Goal: Task Accomplishment & Management: Use online tool/utility

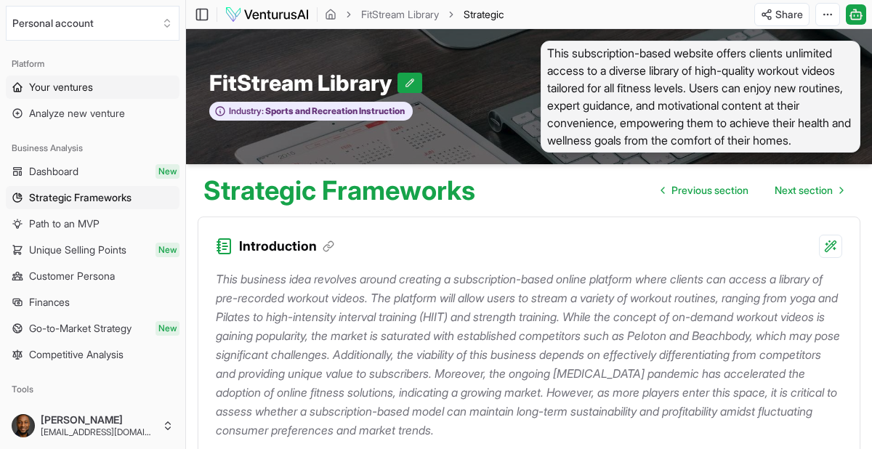
click at [97, 87] on link "Your ventures" at bounding box center [93, 87] width 174 height 23
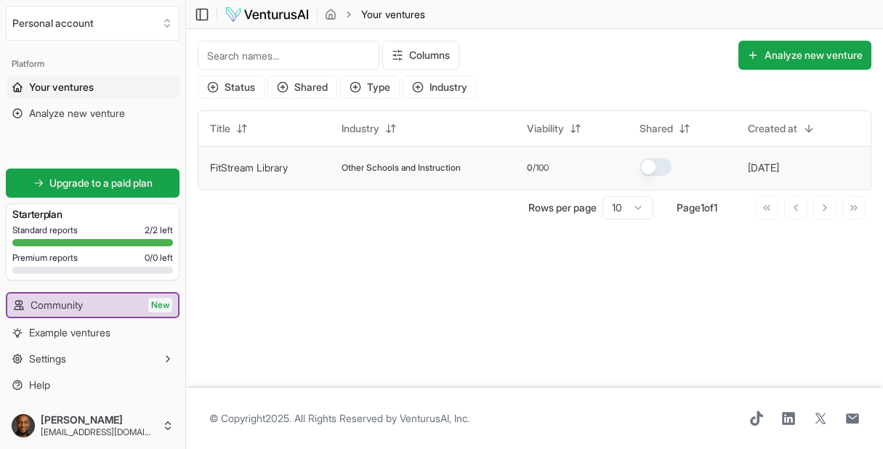
click at [319, 167] on td "FitStream Library" at bounding box center [264, 168] width 132 height 44
click at [814, 171] on div "[DATE]" at bounding box center [788, 168] width 80 height 15
click at [775, 171] on button "[DATE]" at bounding box center [763, 168] width 31 height 15
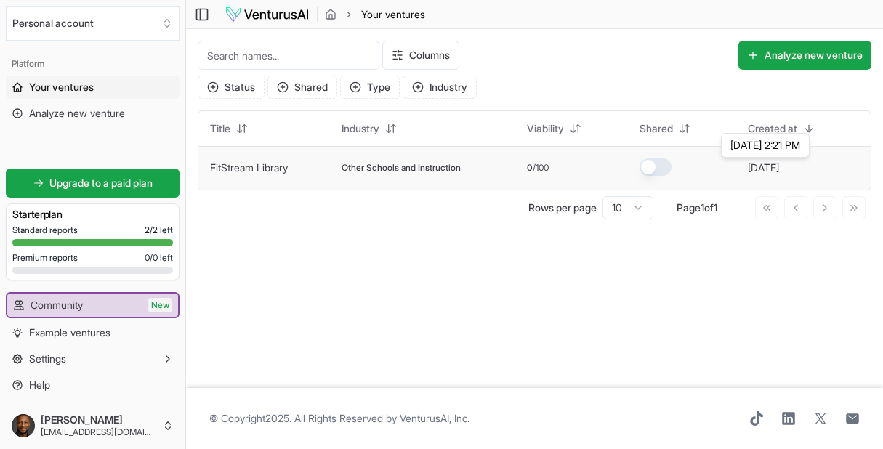
click at [775, 171] on button "[DATE]" at bounding box center [763, 168] width 31 height 15
click at [422, 166] on span "Other Schools and Instruction" at bounding box center [401, 168] width 119 height 12
click at [318, 136] on div "Title" at bounding box center [264, 128] width 108 height 23
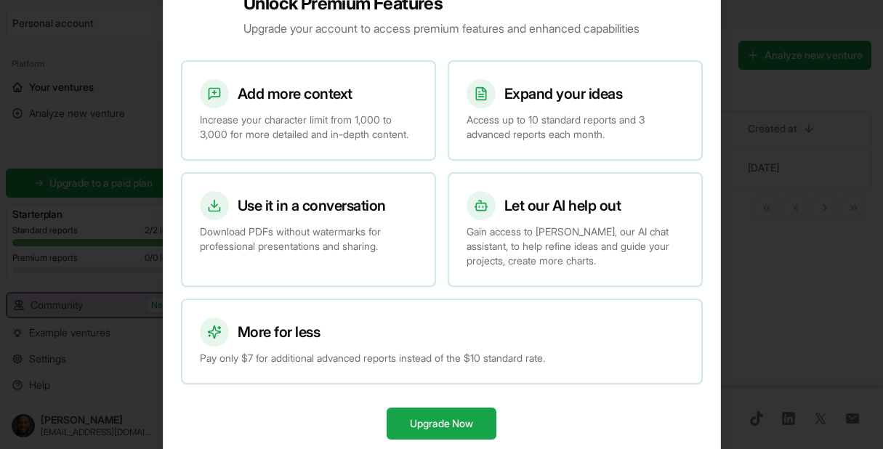
click at [813, 155] on div at bounding box center [441, 224] width 883 height 449
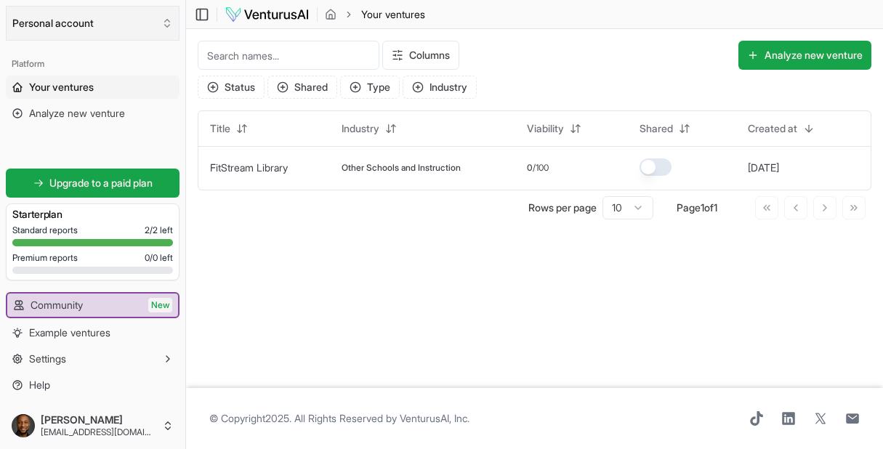
click at [110, 27] on button "Personal account" at bounding box center [93, 23] width 174 height 35
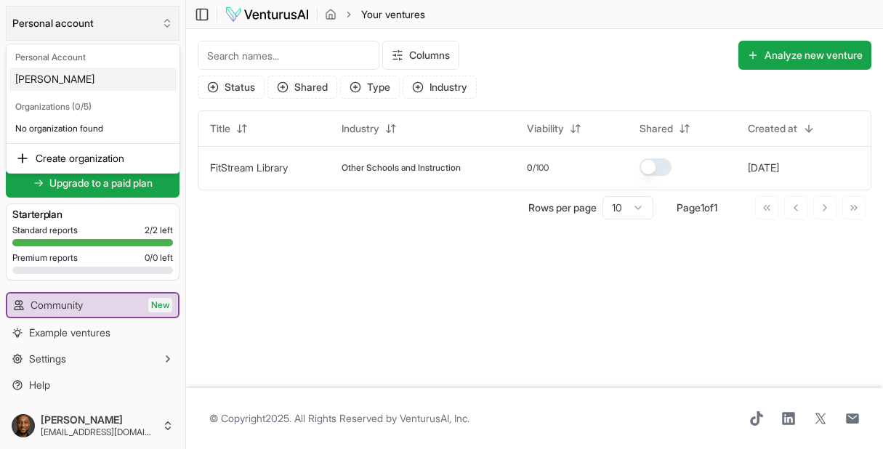
click at [110, 27] on html "We value your privacy We use cookies to enhance your browsing experience, serve…" at bounding box center [441, 224] width 883 height 449
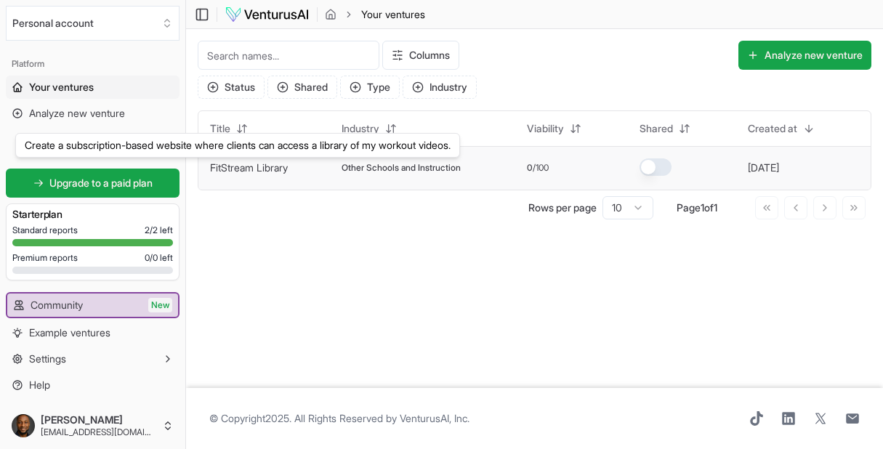
click at [246, 168] on link "FitStream Library" at bounding box center [249, 167] width 78 height 12
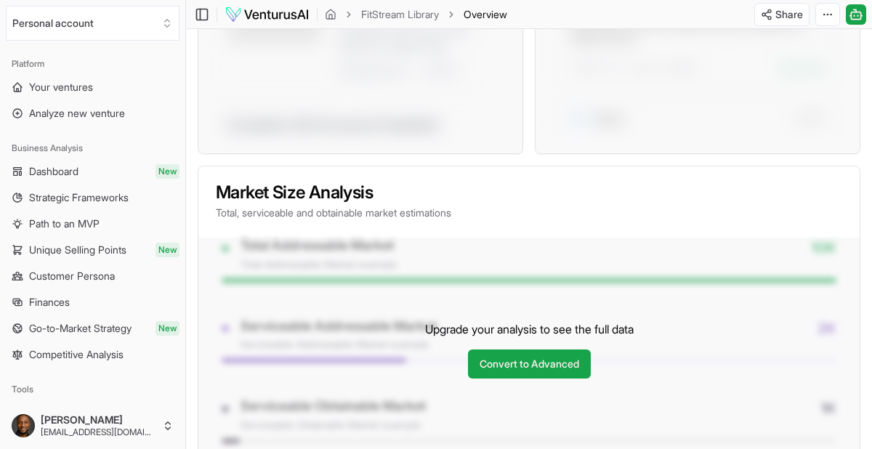
scroll to position [800, 0]
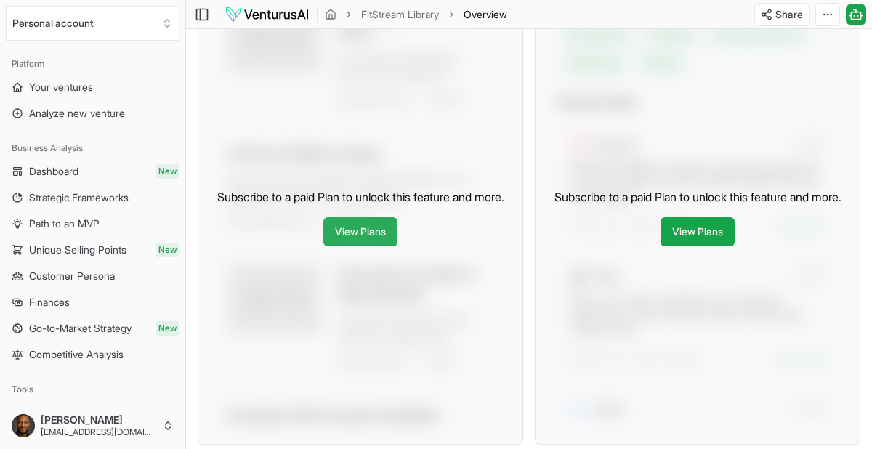
click at [375, 246] on link "View Plans" at bounding box center [360, 231] width 74 height 29
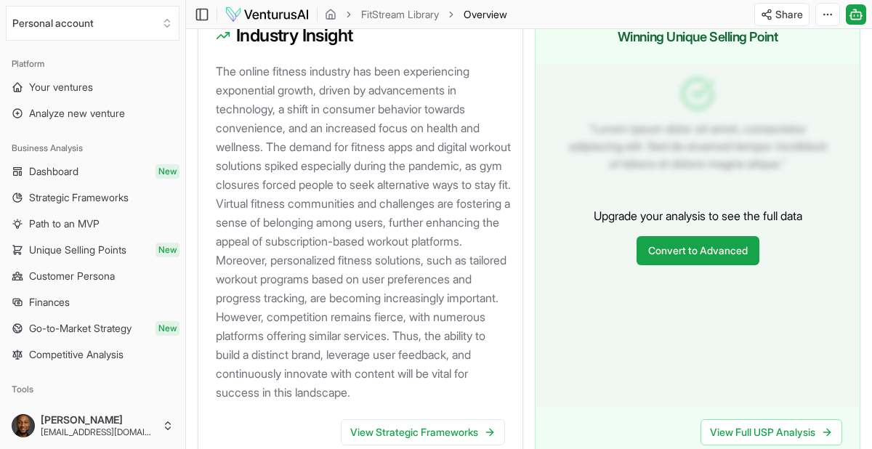
scroll to position [1765, 0]
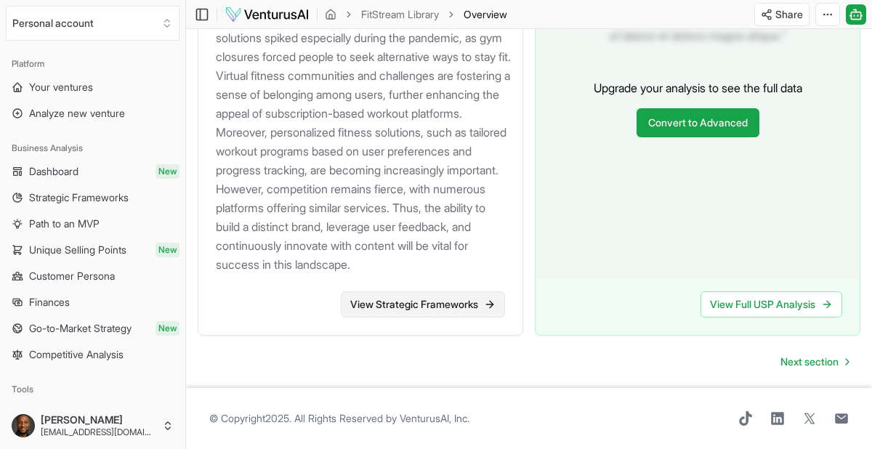
click at [433, 304] on link "View Strategic Frameworks" at bounding box center [423, 304] width 164 height 26
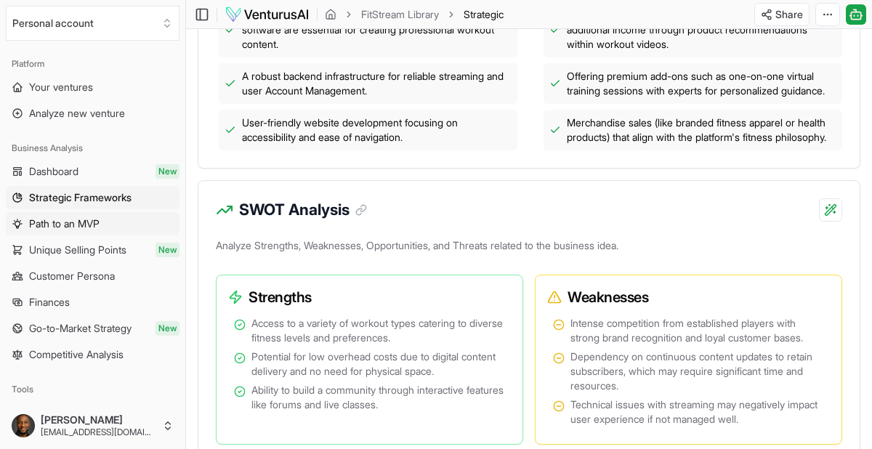
scroll to position [800, 0]
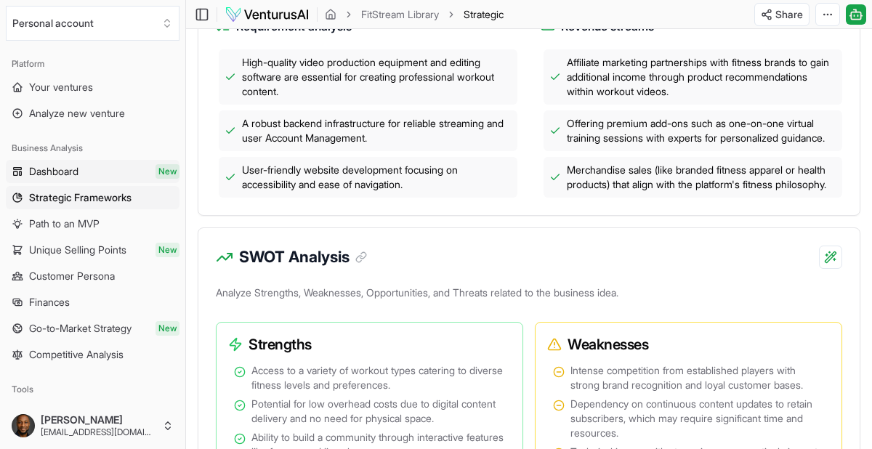
click at [73, 166] on span "Dashboard" at bounding box center [53, 171] width 49 height 15
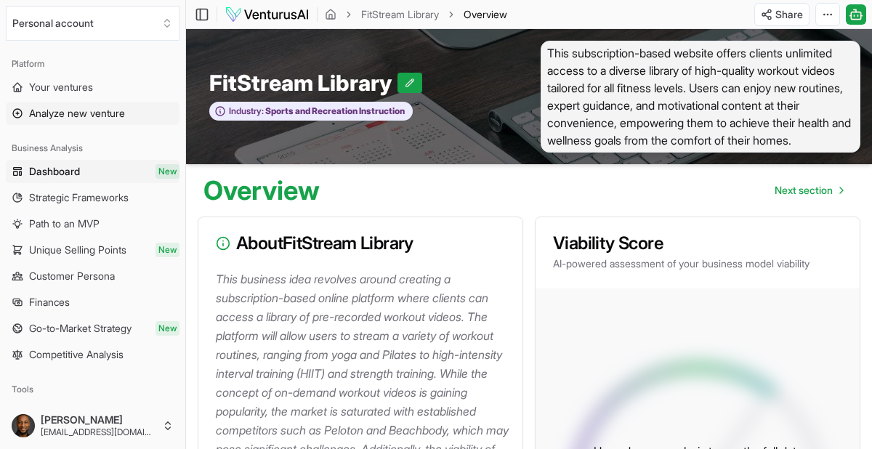
click at [94, 114] on span "Analyze new venture" at bounding box center [77, 113] width 96 height 15
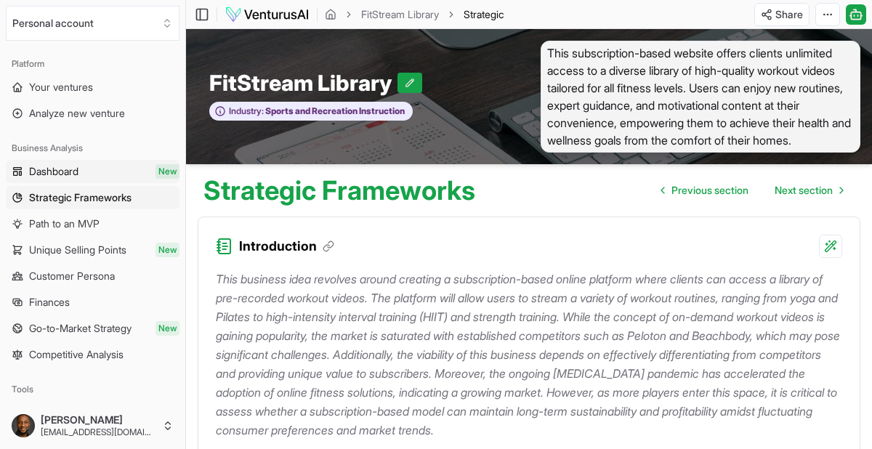
click at [57, 166] on span "Dashboard" at bounding box center [53, 171] width 49 height 15
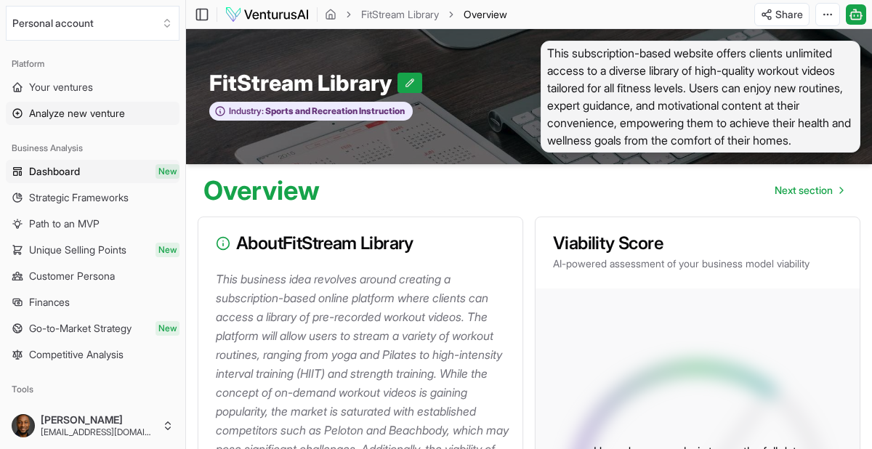
click at [51, 113] on span "Analyze new venture" at bounding box center [77, 113] width 96 height 15
